Goal: Navigation & Orientation: Find specific page/section

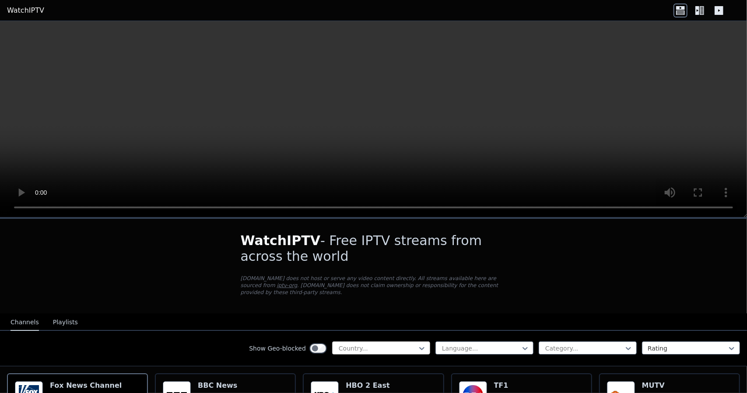
click at [354, 344] on div at bounding box center [378, 348] width 80 height 9
click at [354, 364] on div "[GEOGRAPHIC_DATA]" at bounding box center [381, 368] width 98 height 16
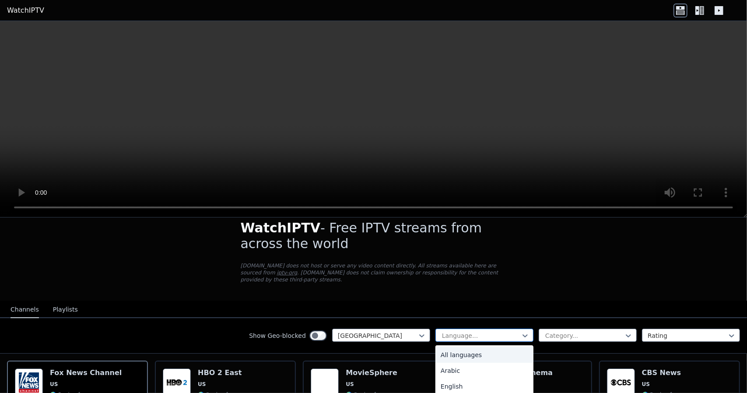
click at [470, 331] on div at bounding box center [481, 335] width 80 height 9
click at [498, 379] on div "English" at bounding box center [484, 386] width 98 height 16
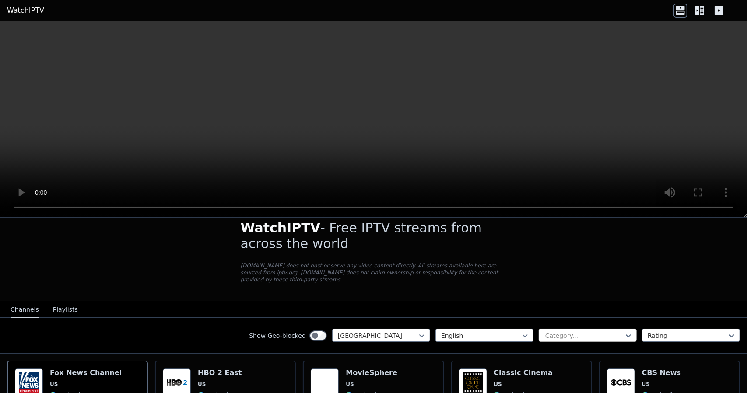
click at [598, 331] on div at bounding box center [584, 335] width 80 height 9
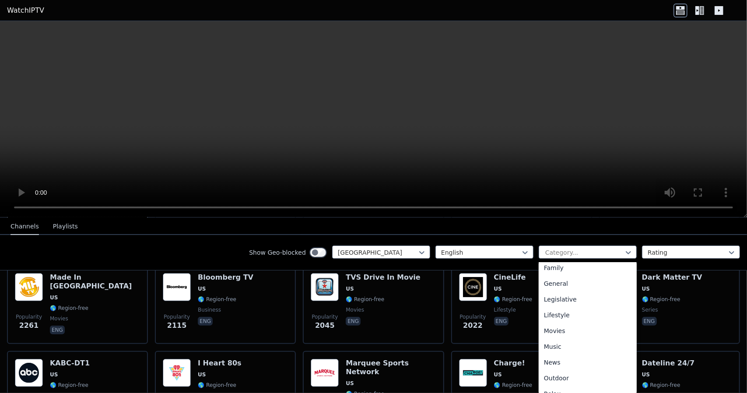
scroll to position [178, 0]
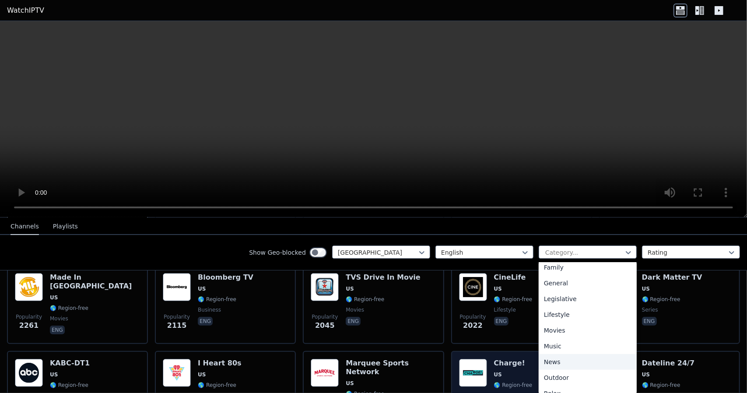
click at [552, 355] on div "News" at bounding box center [588, 362] width 98 height 16
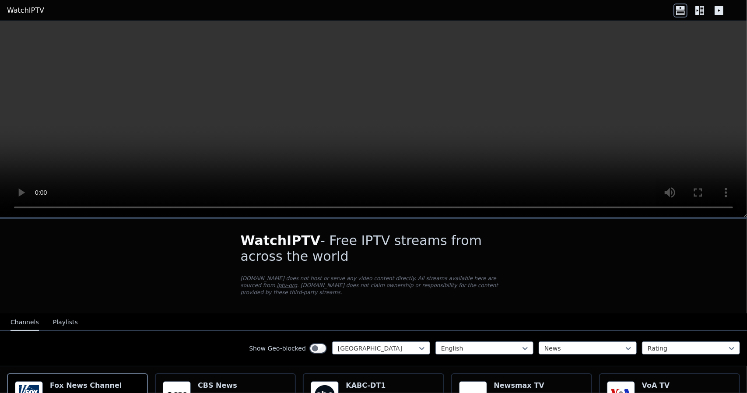
click at [53, 315] on button "Playlists" at bounding box center [65, 322] width 25 height 17
